Goal: Task Accomplishment & Management: Manage account settings

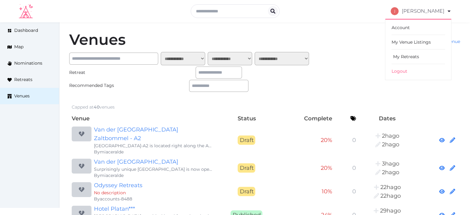
click at [403, 58] on link "My Retreats" at bounding box center [417, 56] width 53 height 15
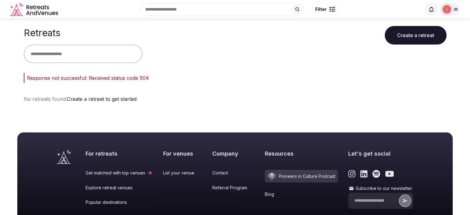
click at [95, 59] on input "text" at bounding box center [83, 53] width 119 height 19
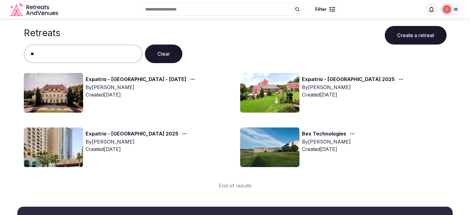
type input "*"
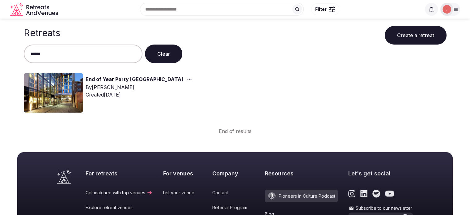
type input "******"
click at [89, 75] on div "End of Year Party [GEOGRAPHIC_DATA] By [PERSON_NAME] Created [DATE]" at bounding box center [127, 93] width 206 height 40
click at [90, 76] on link "End of Year Party [GEOGRAPHIC_DATA]" at bounding box center [135, 79] width 98 height 8
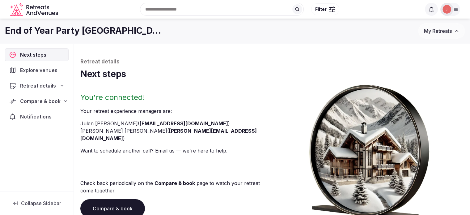
click at [46, 82] on span "Retreat details" at bounding box center [38, 85] width 36 height 7
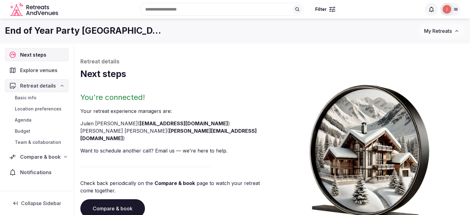
click at [36, 95] on link "Basic info" at bounding box center [37, 97] width 64 height 9
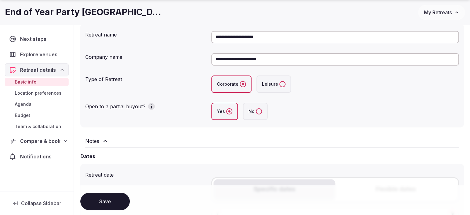
scroll to position [93, 0]
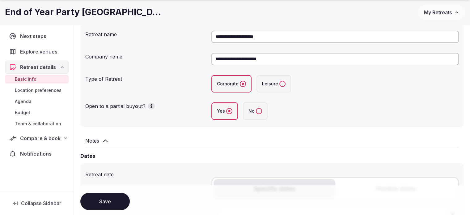
click at [38, 138] on span "Compare & book" at bounding box center [40, 137] width 40 height 7
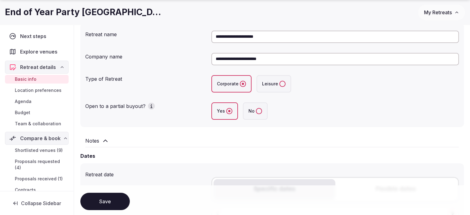
click at [44, 176] on span "Proposals received (1)" at bounding box center [39, 178] width 48 height 6
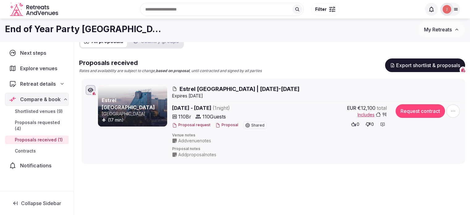
scroll to position [31, 0]
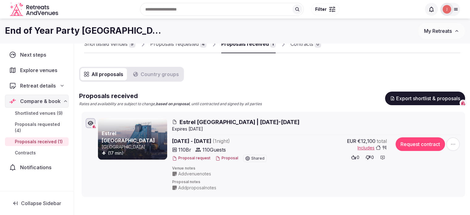
click at [205, 44] on div "4" at bounding box center [203, 43] width 6 height 7
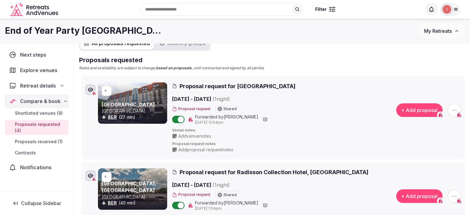
scroll to position [31, 0]
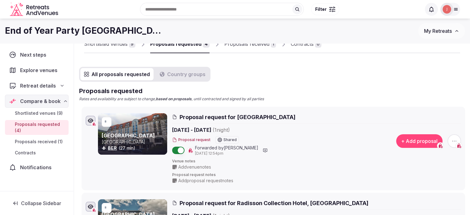
click at [238, 45] on div "Proposals received" at bounding box center [246, 43] width 45 height 7
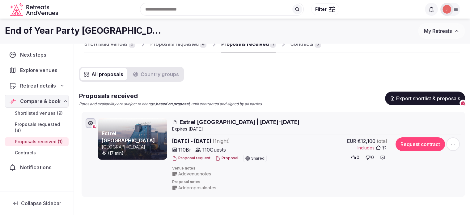
click at [167, 47] on div "Proposals requested" at bounding box center [174, 43] width 48 height 7
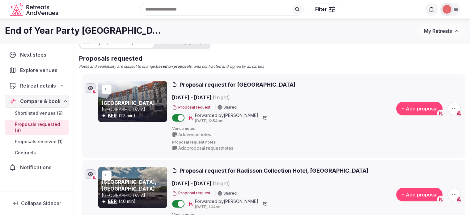
scroll to position [62, 0]
